Goal: Task Accomplishment & Management: Manage account settings

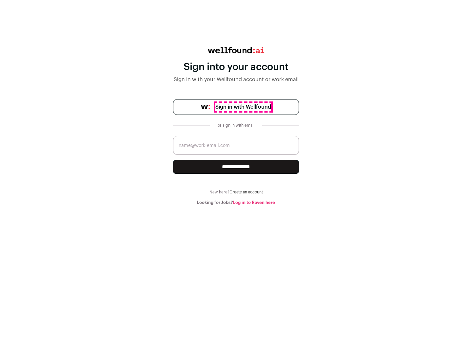
click at [243, 107] on span "Sign in with Wellfound" at bounding box center [243, 107] width 56 height 8
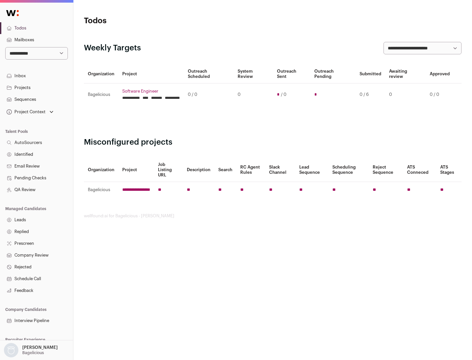
click at [36, 87] on link "Projects" at bounding box center [36, 88] width 73 height 12
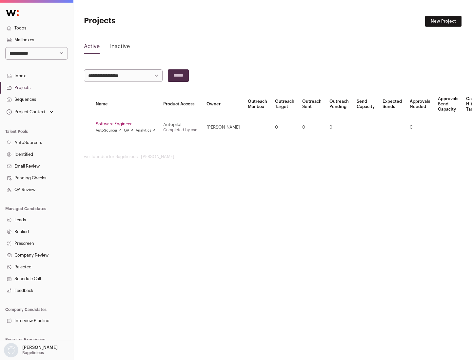
click at [127, 124] on link "Software Engineer" at bounding box center [126, 123] width 60 height 5
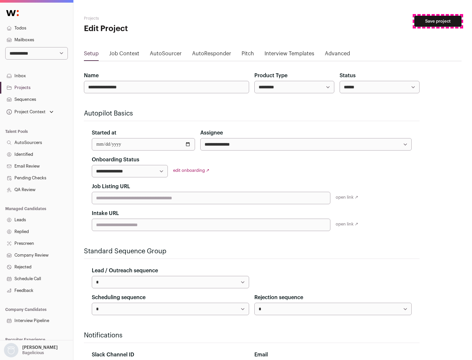
click at [438, 21] on button "Save project" at bounding box center [437, 21] width 47 height 11
